Goal: Task Accomplishment & Management: Use online tool/utility

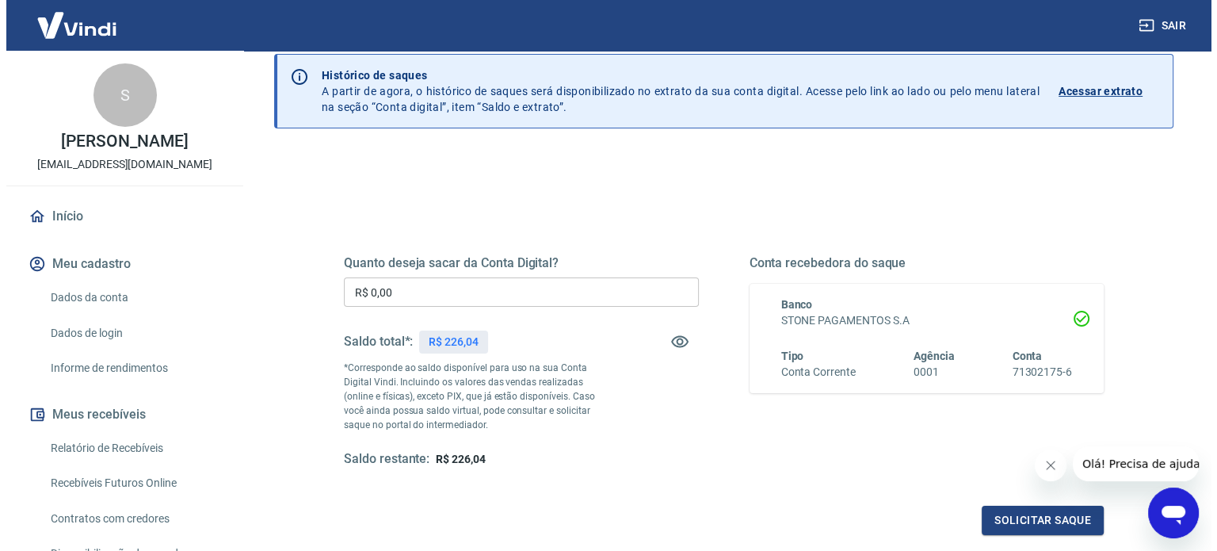
scroll to position [158, 0]
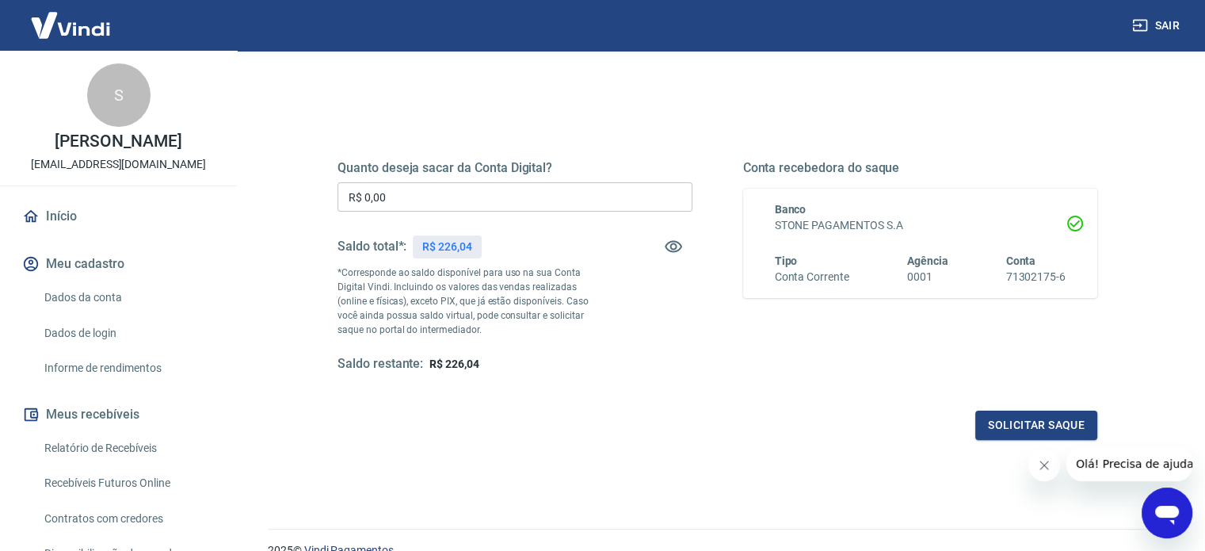
click at [475, 199] on input "R$ 0,00" at bounding box center [514, 196] width 355 height 29
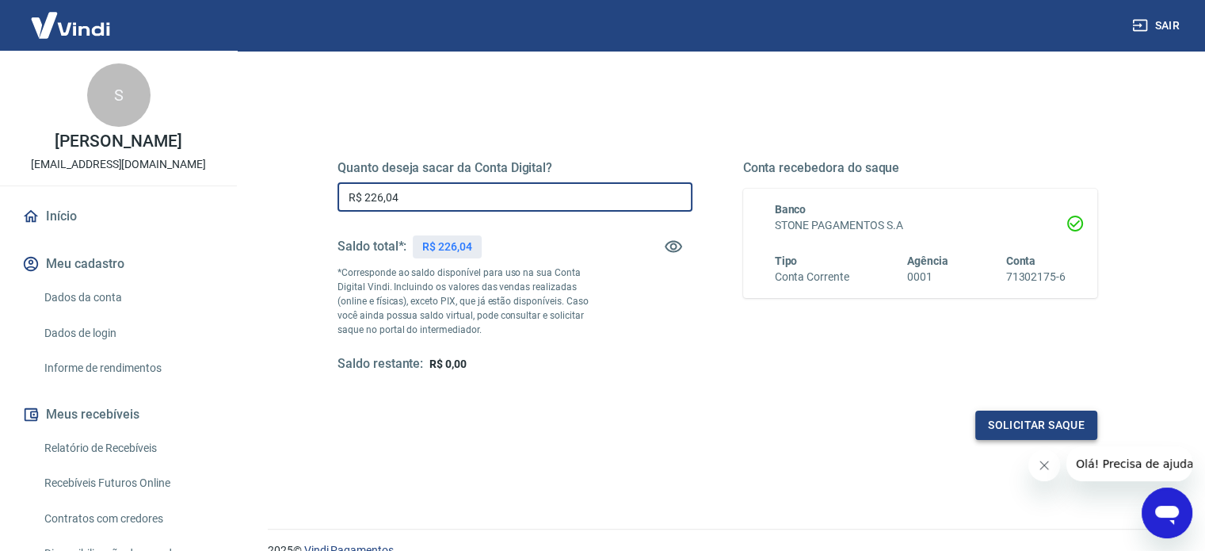
type input "R$ 226,04"
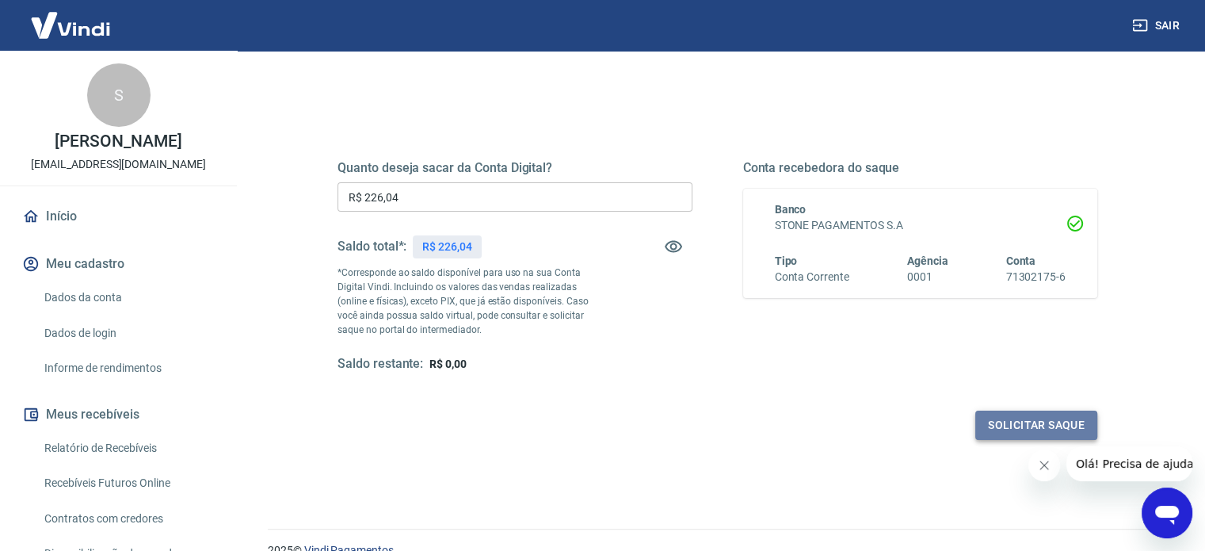
click at [1020, 417] on button "Solicitar saque" at bounding box center [1036, 424] width 122 height 29
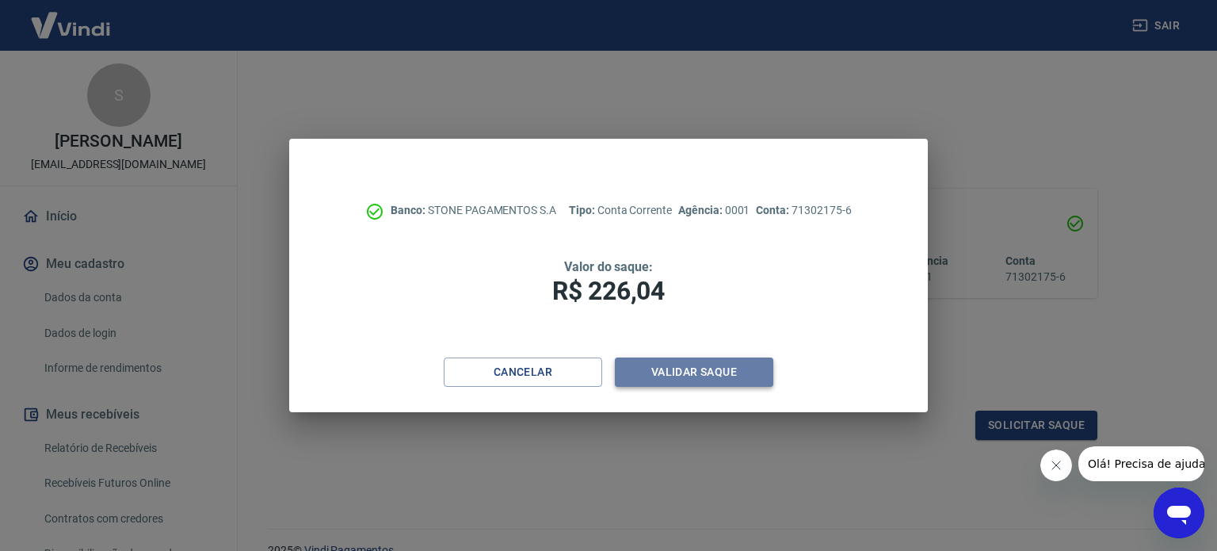
click at [701, 366] on button "Validar saque" at bounding box center [694, 371] width 158 height 29
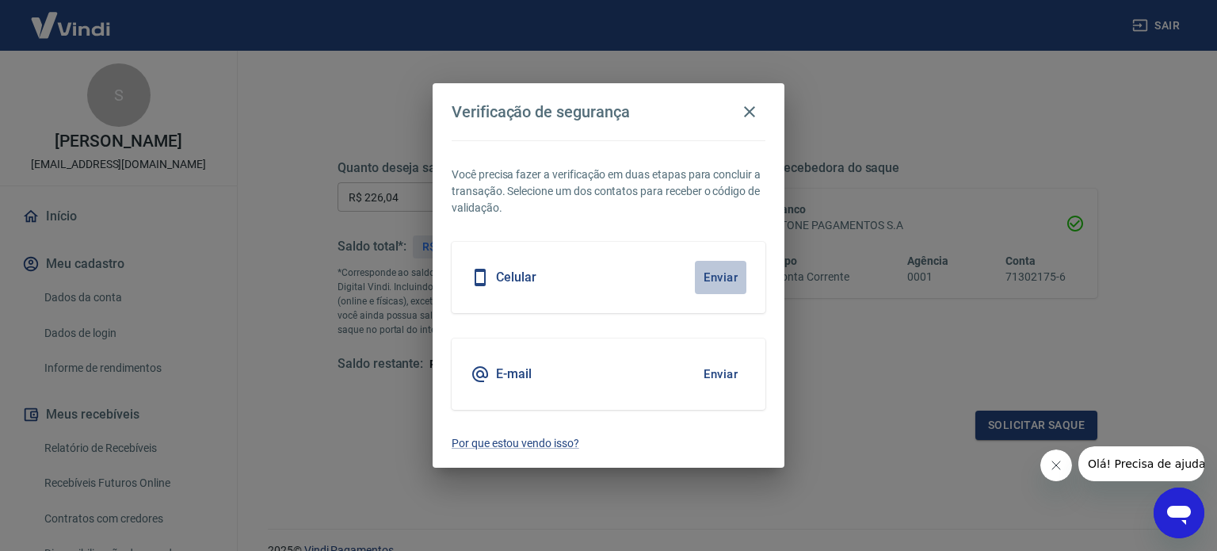
click at [719, 273] on button "Enviar" at bounding box center [720, 277] width 51 height 33
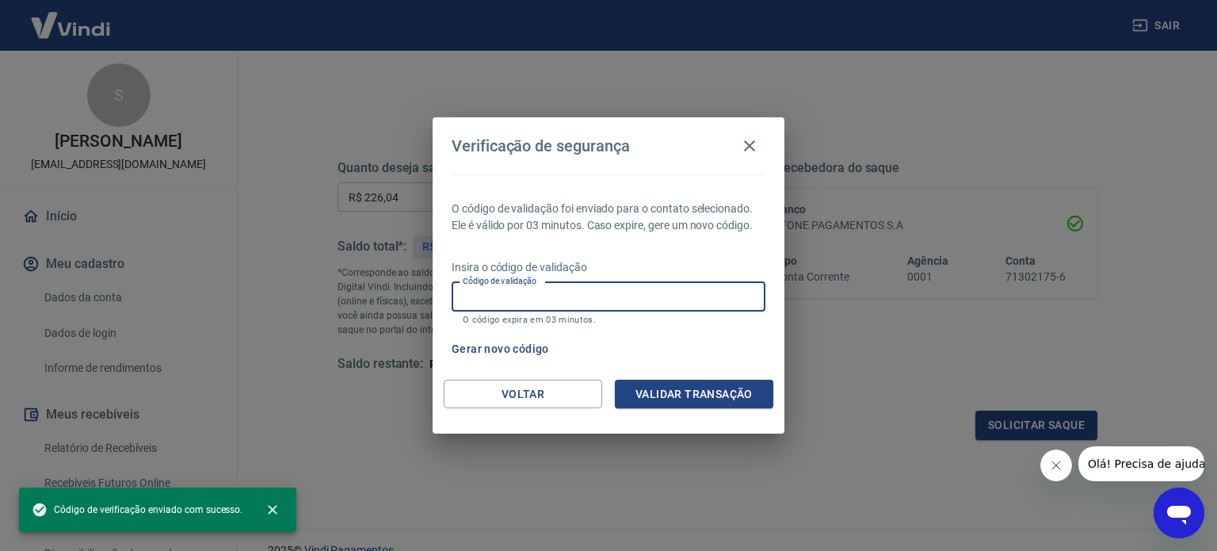
click at [682, 294] on input "Código de validação" at bounding box center [609, 296] width 314 height 29
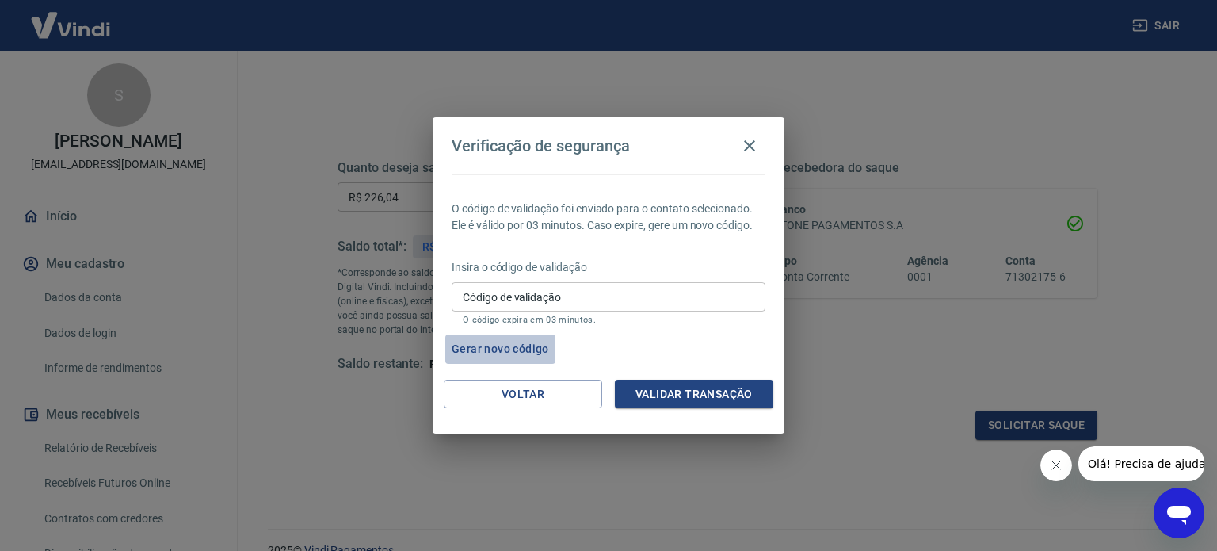
click at [501, 345] on button "Gerar novo código" at bounding box center [500, 348] width 110 height 29
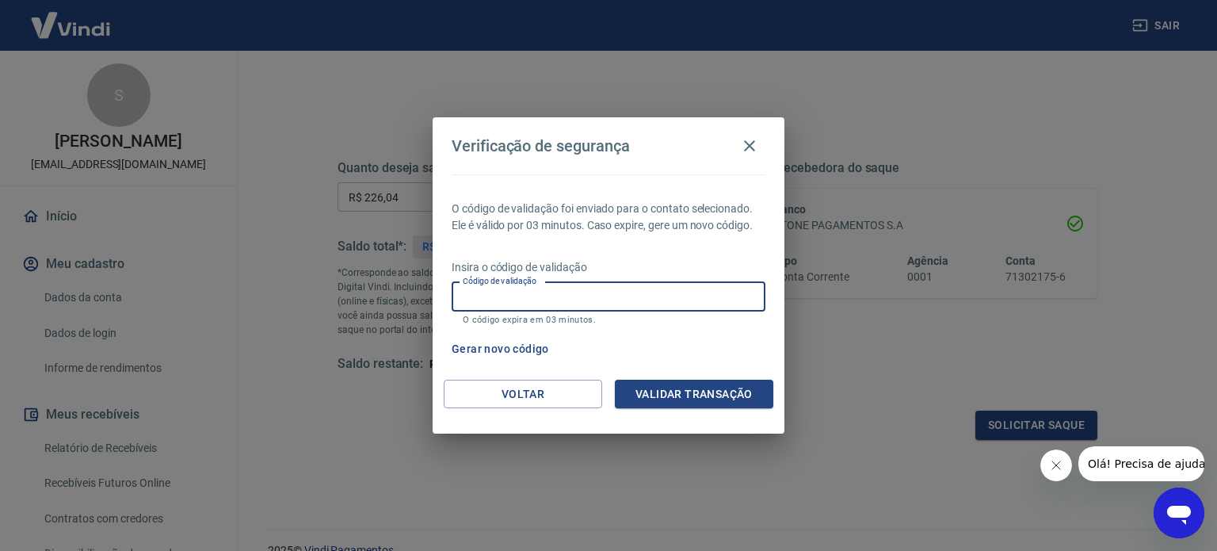
click at [608, 299] on input "Código de validação" at bounding box center [609, 296] width 314 height 29
